Goal: Browse casually: Explore the website without a specific task or goal

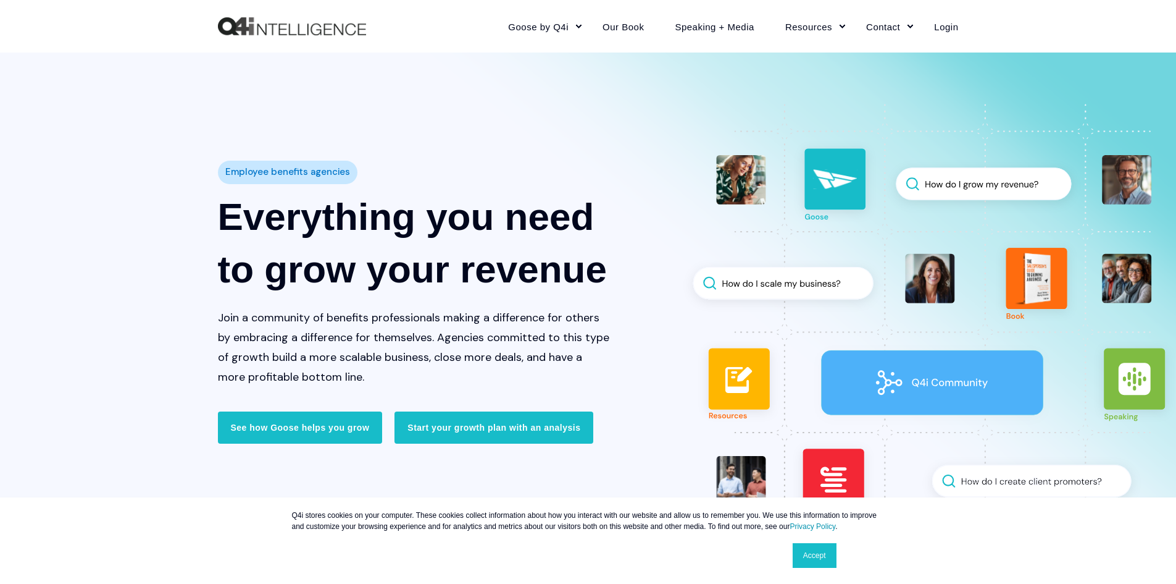
click at [645, 88] on div at bounding box center [588, 304] width 1176 height 505
click at [100, 214] on div "Employee benefits agencies Everything you need to grow your revenue Join a comm…" at bounding box center [588, 305] width 1176 height 431
